Goal: Task Accomplishment & Management: Manage account settings

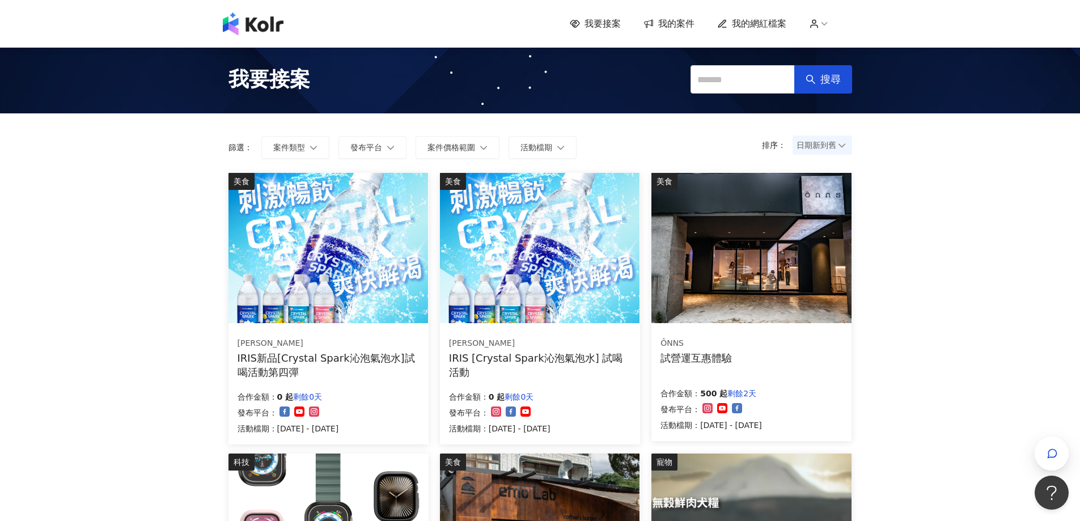
click at [677, 18] on span "我的案件" at bounding box center [676, 24] width 36 height 12
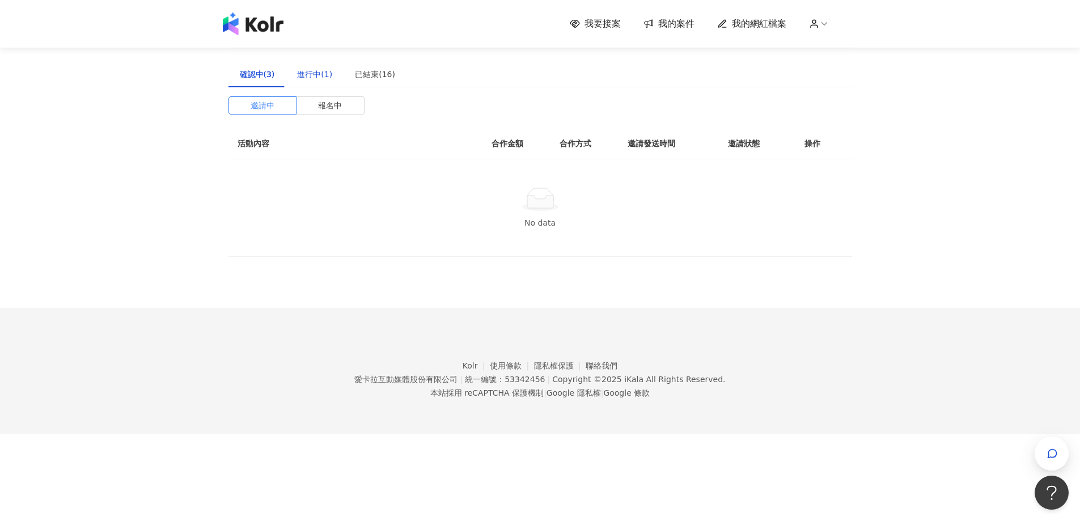
click at [305, 77] on div "進行中(1)" at bounding box center [314, 74] width 35 height 12
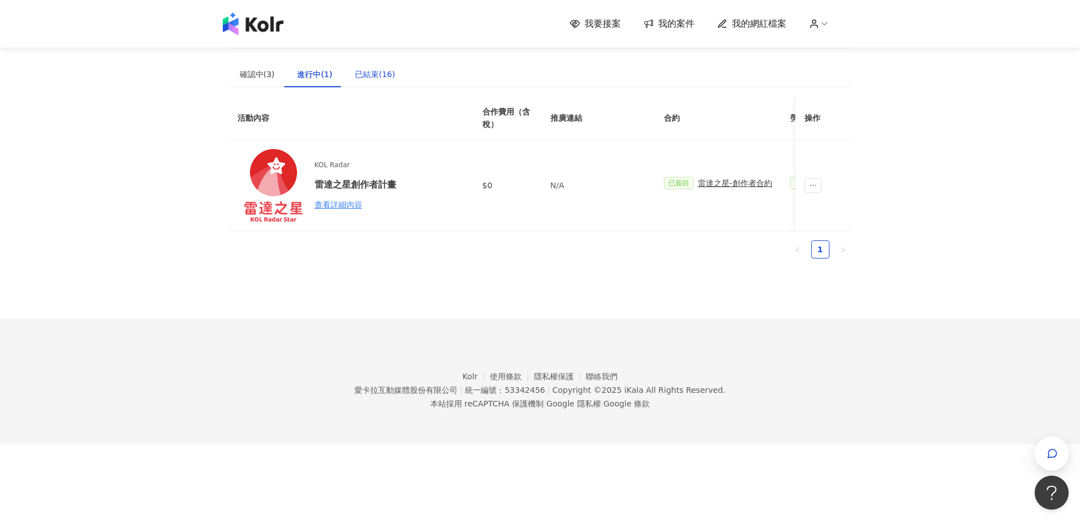
click at [365, 69] on div "已結束(16)" at bounding box center [375, 74] width 40 height 12
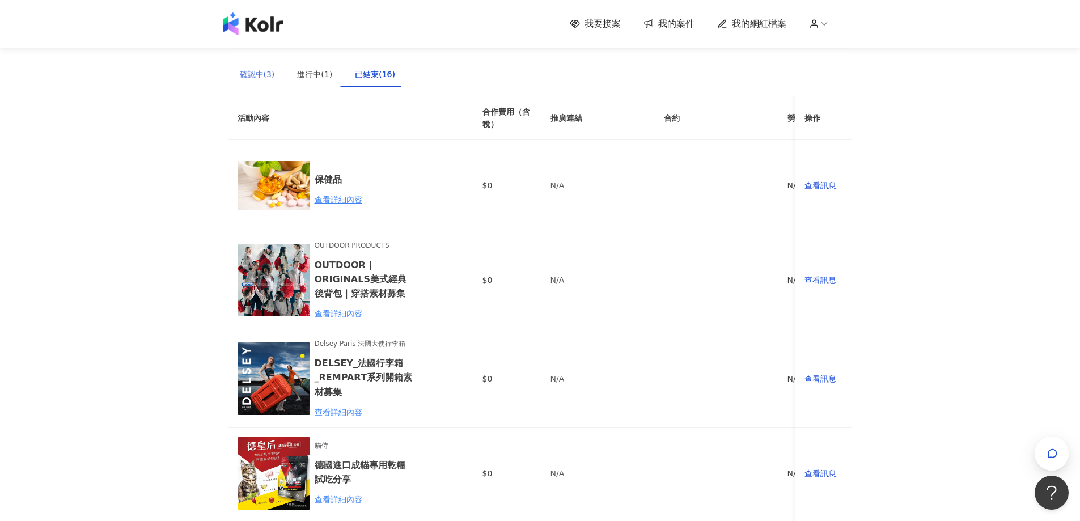
click at [269, 82] on div "確認中(3)" at bounding box center [258, 74] width 58 height 26
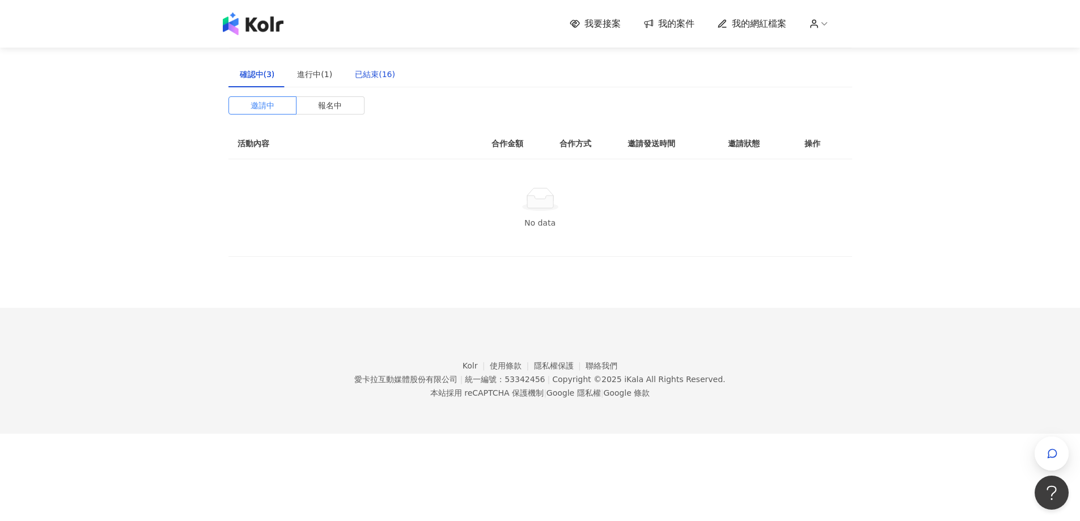
click at [366, 74] on div "已結束(16)" at bounding box center [375, 74] width 40 height 12
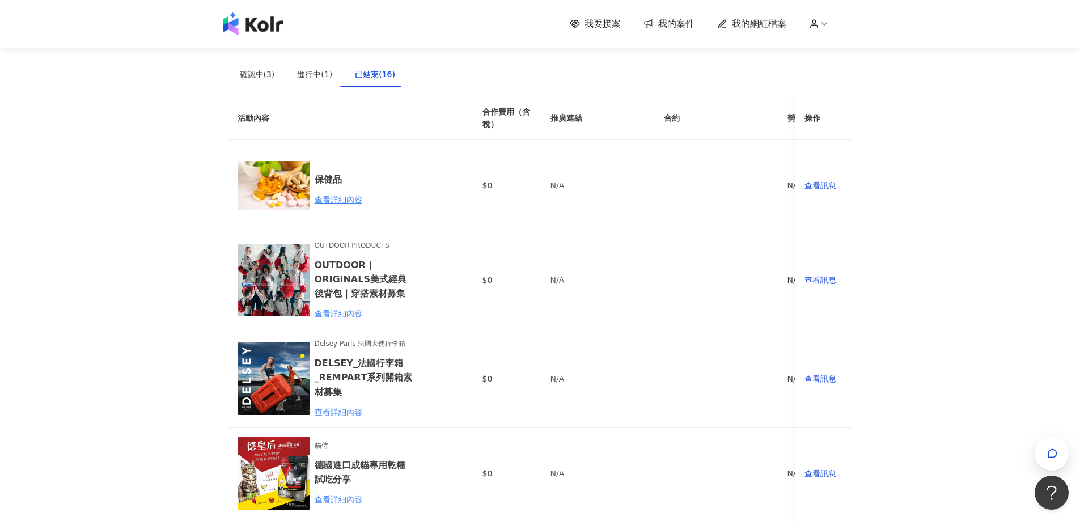
click at [265, 24] on img at bounding box center [253, 23] width 61 height 23
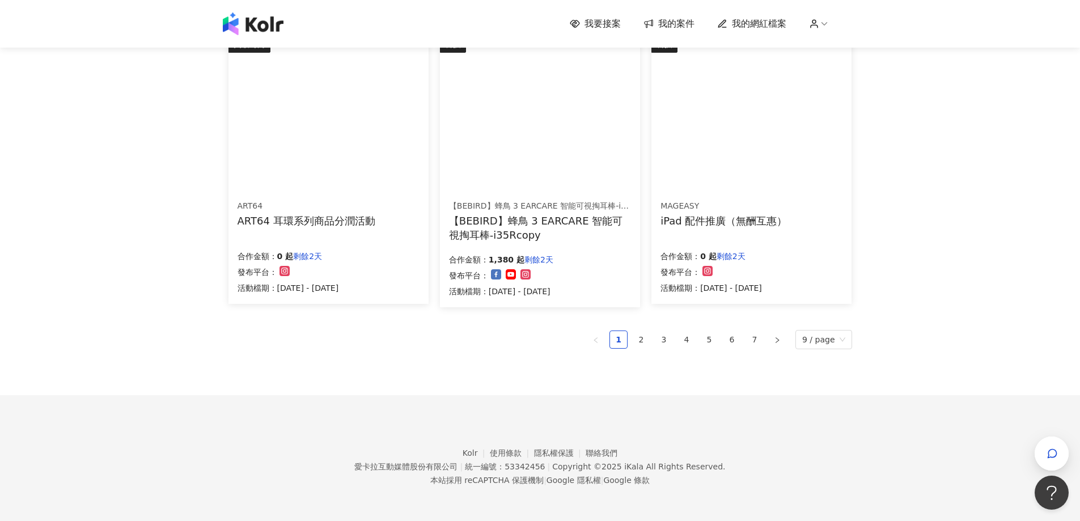
scroll to position [472, 0]
